Goal: Information Seeking & Learning: Learn about a topic

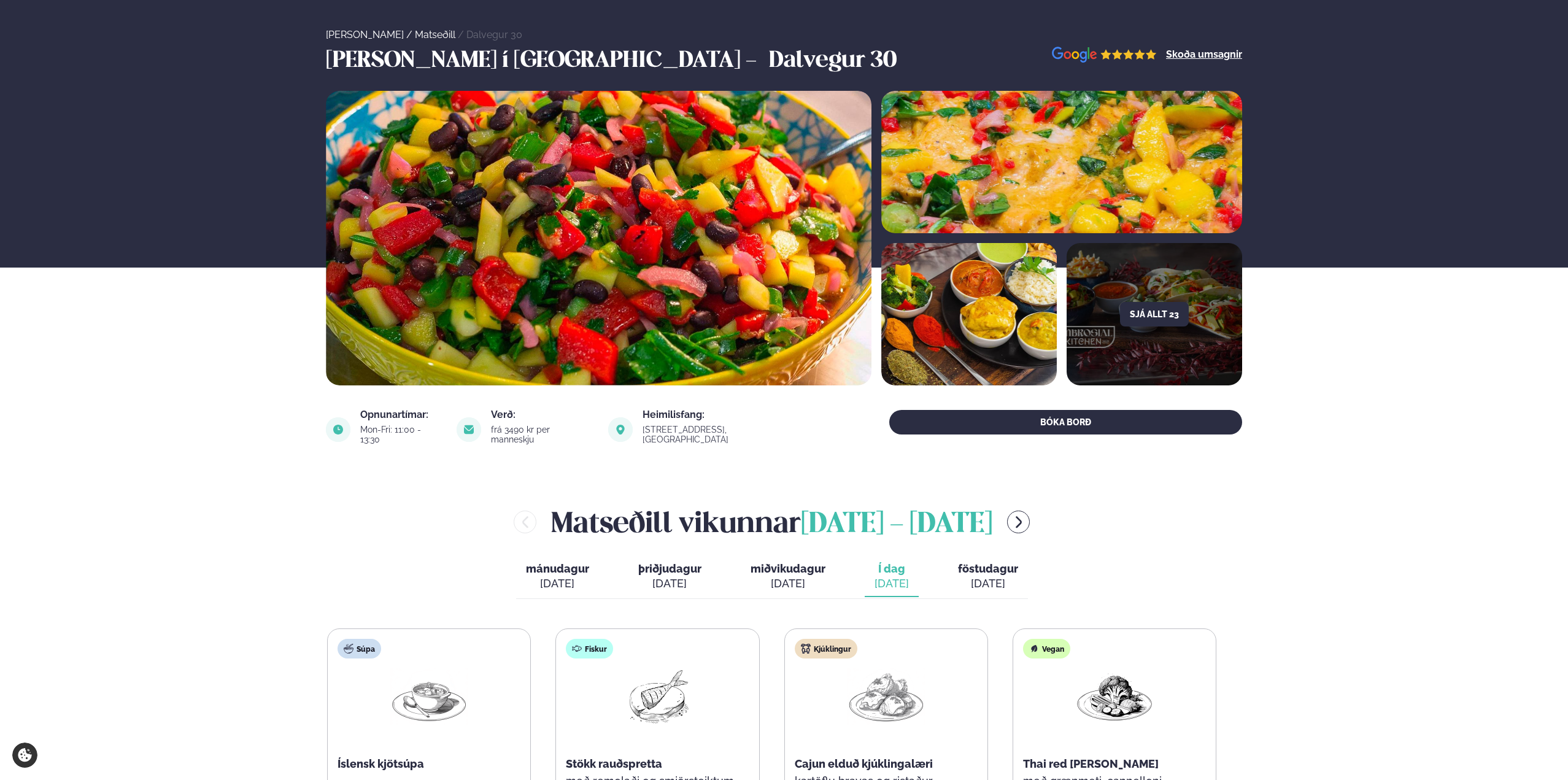
scroll to position [245, 0]
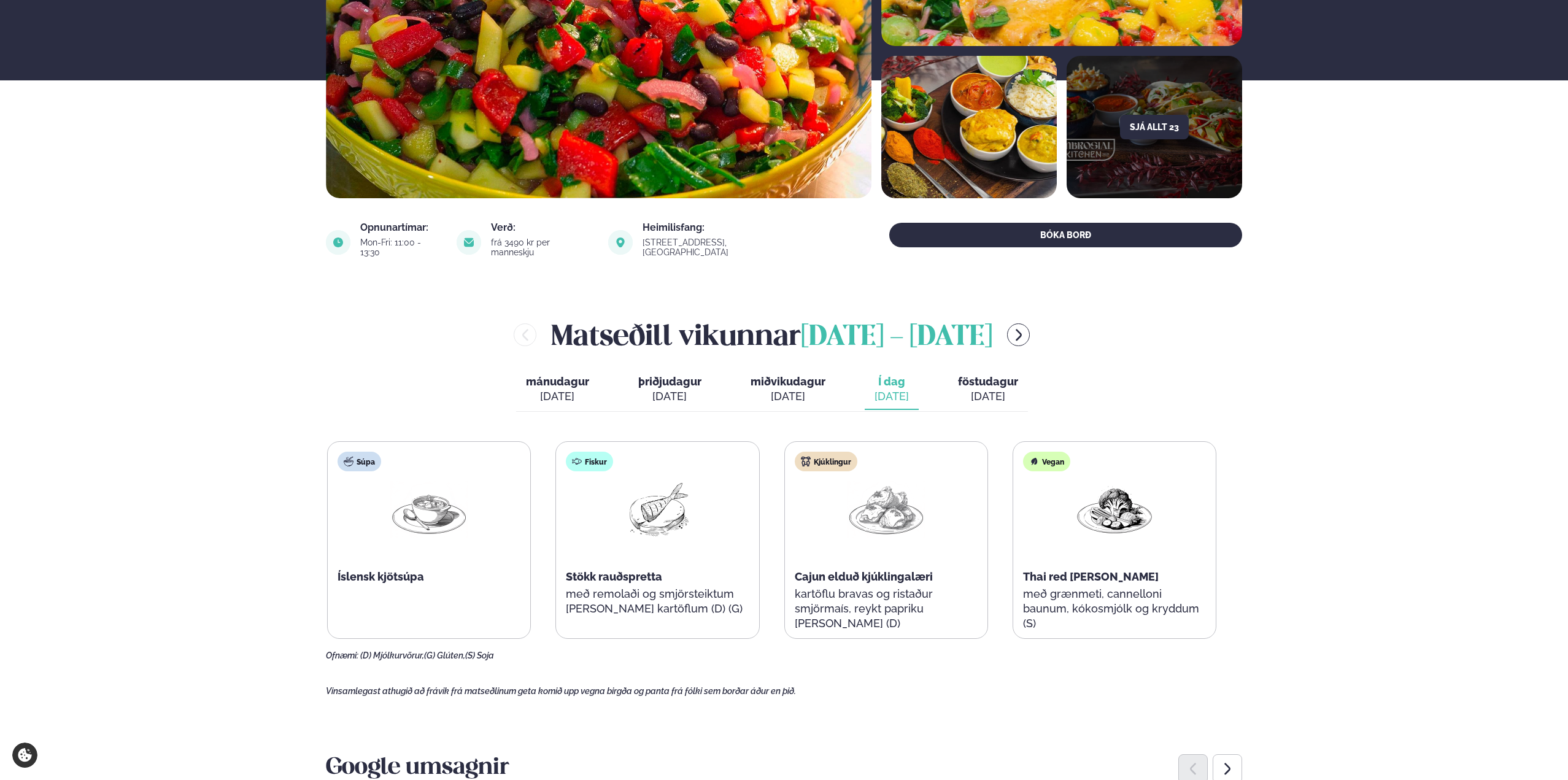
click at [987, 375] on span "föstudagur" at bounding box center [988, 381] width 60 height 13
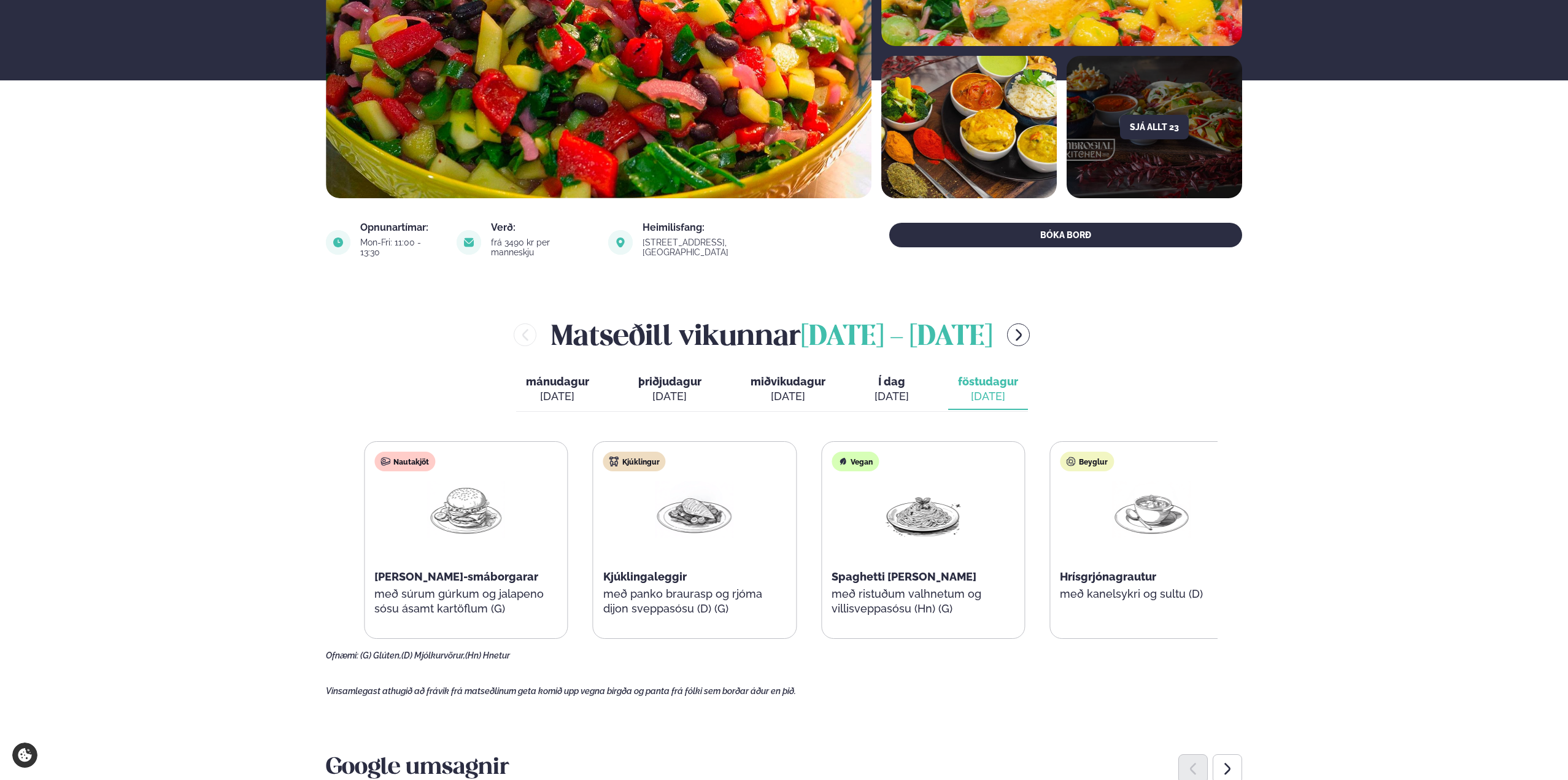
click at [425, 574] on div "[PERSON_NAME]-smáborgarar" at bounding box center [466, 576] width 183 height 14
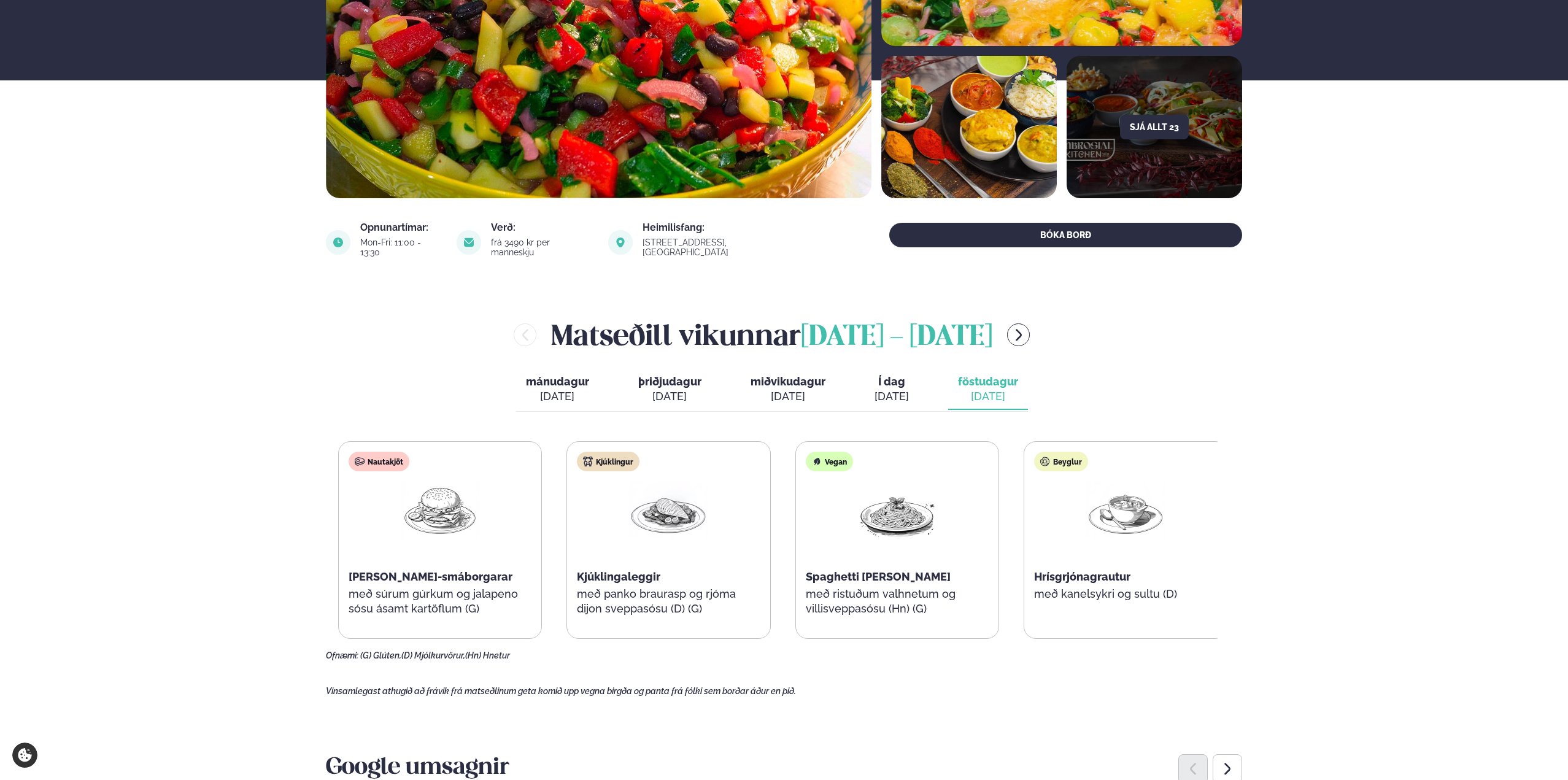
click at [382, 602] on p "með súrum gúrkum og jalapeno sósu ásamt kartöflum (G)" at bounding box center [439, 601] width 183 height 30
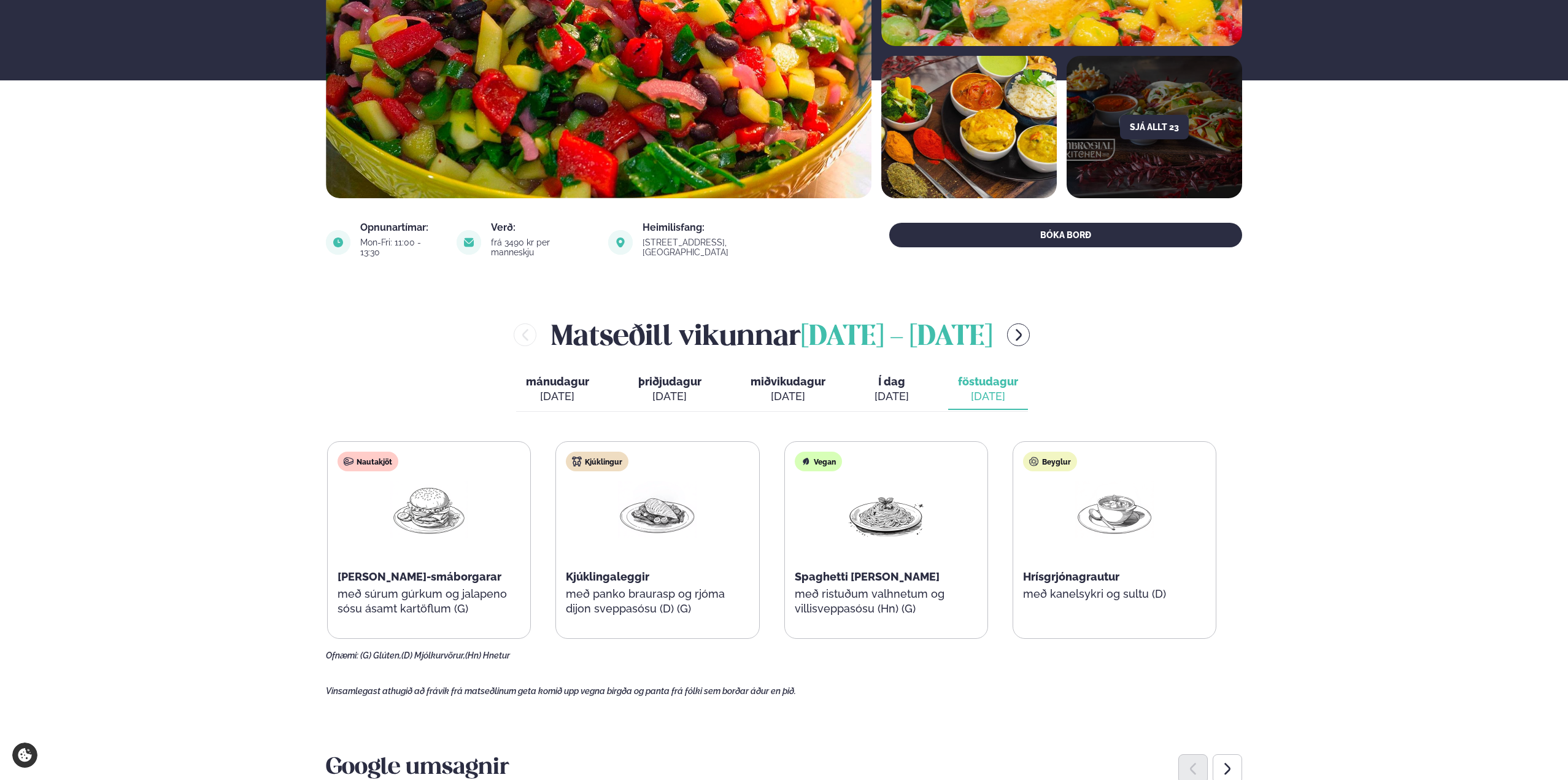
click at [384, 594] on p "með súrum gúrkum og jalapeno sósu ásamt kartöflum (G)" at bounding box center [428, 601] width 183 height 30
click at [384, 587] on p "með súrum gúrkum og jalapeno sósu ásamt kartöflum (G)" at bounding box center [428, 601] width 183 height 30
click at [383, 587] on p "með súrum gúrkum og jalapeno sósu ásamt kartöflum (G)" at bounding box center [428, 601] width 183 height 30
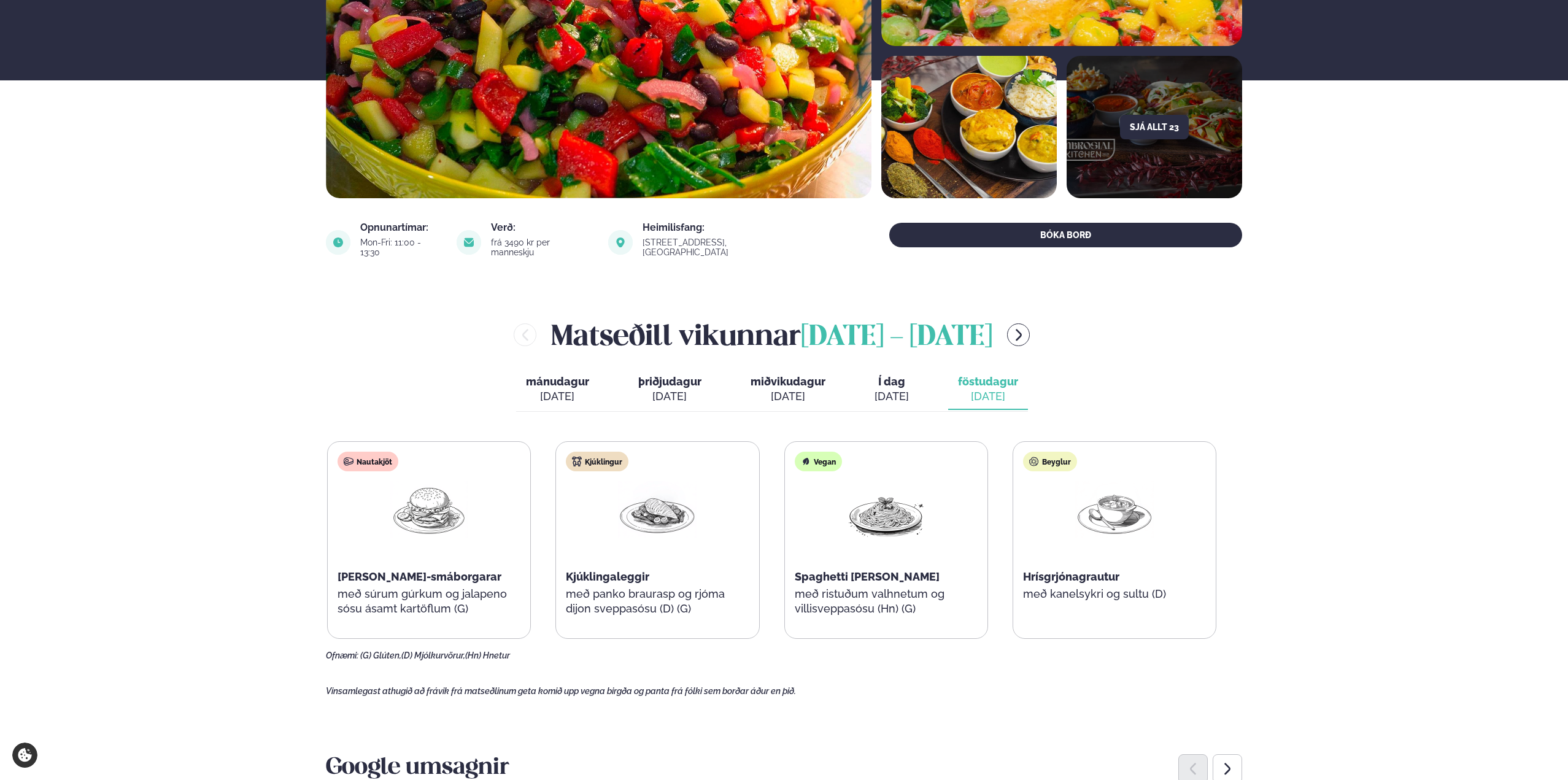
click at [383, 587] on p "með súrum gúrkum og jalapeno sósu ásamt kartöflum (G)" at bounding box center [428, 601] width 183 height 30
click at [417, 572] on span "[PERSON_NAME]-smáborgarar" at bounding box center [419, 576] width 164 height 13
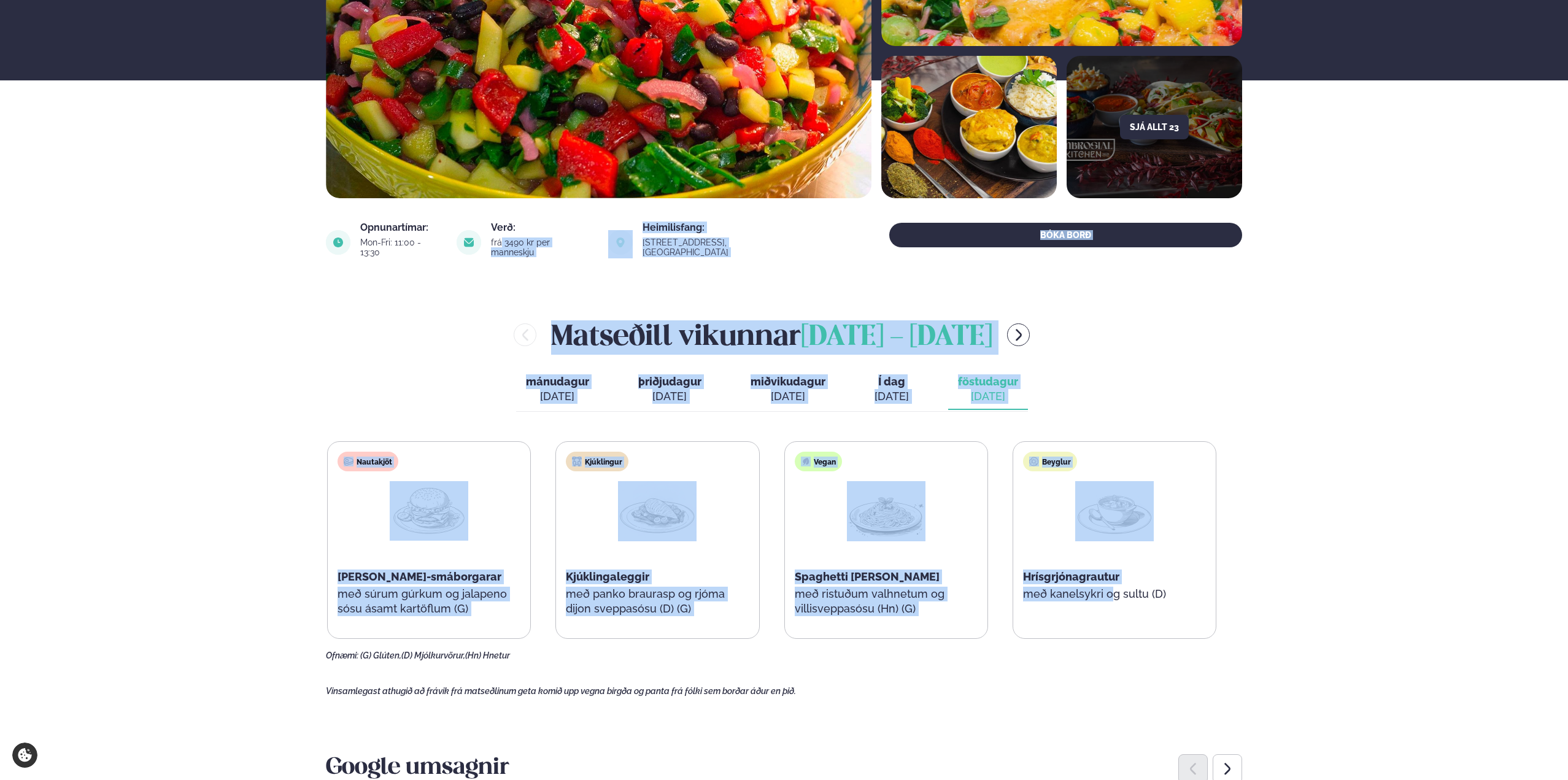
drag, startPoint x: 518, startPoint y: 243, endPoint x: 1112, endPoint y: 614, distance: 700.3
click at [1108, 616] on main "[PERSON_NAME] / Matseðill / Dalvegur 30 [PERSON_NAME] í [GEOGRAPHIC_DATA] - Dal…" at bounding box center [784, 768] width 990 height 2027
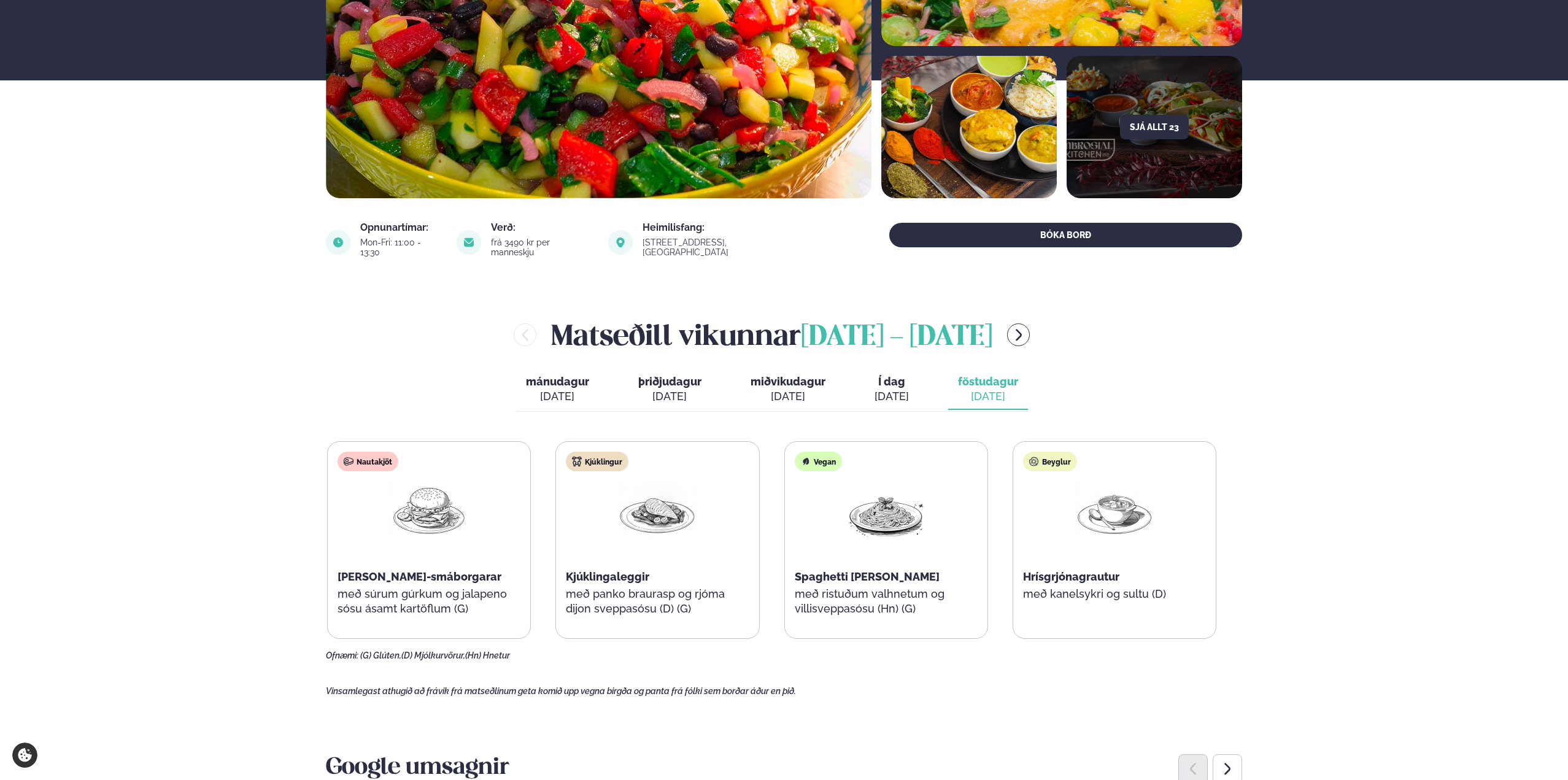
click at [884, 378] on span "Í dag" at bounding box center [892, 381] width 34 height 14
